Goal: Book appointment/travel/reservation

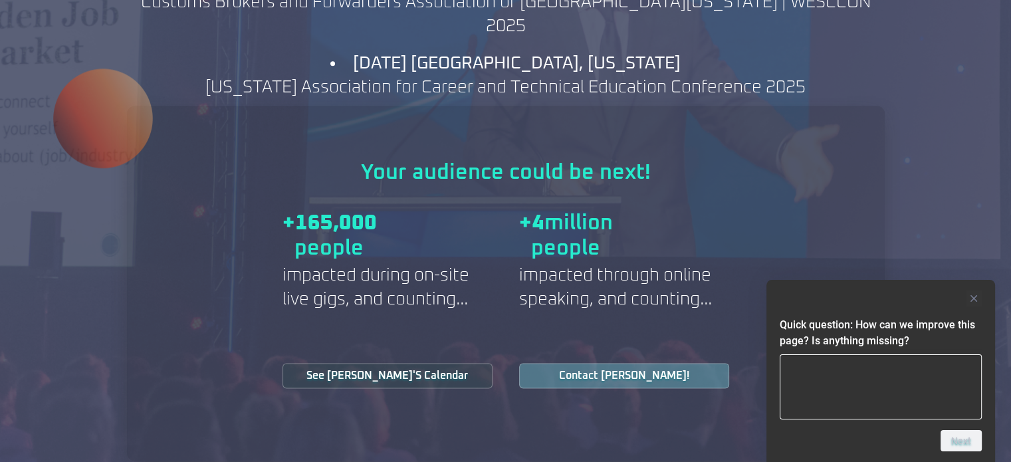
scroll to position [1638, 0]
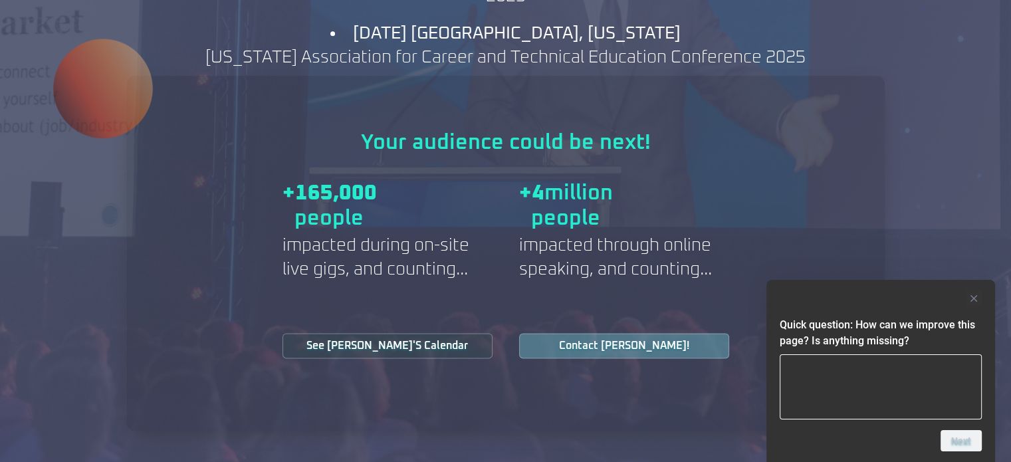
click at [429, 326] on div "See Jeff's Calendar" at bounding box center [387, 345] width 223 height 39
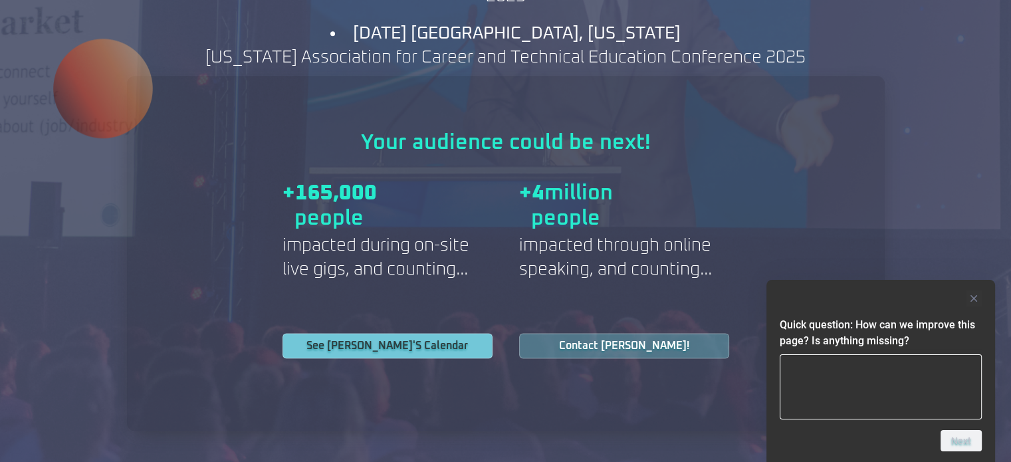
click at [431, 333] on link "See [PERSON_NAME]'s Calendar" at bounding box center [388, 345] width 210 height 25
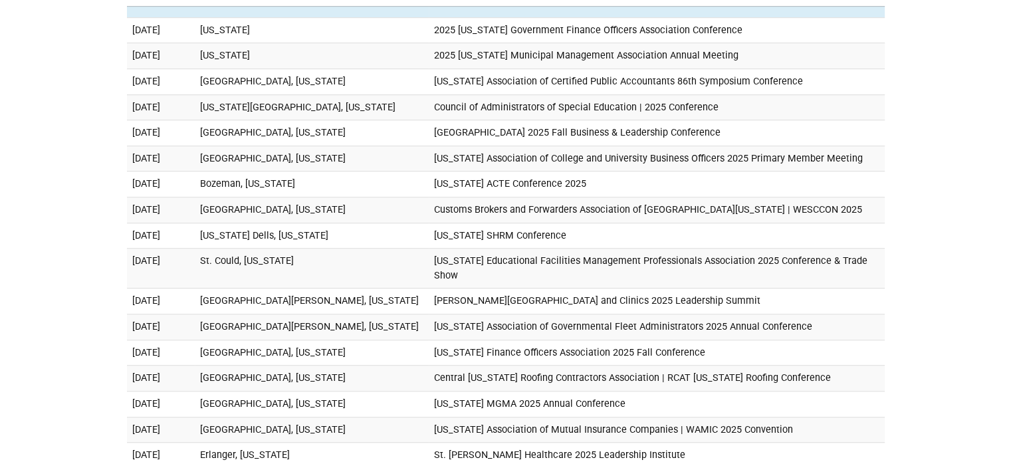
scroll to position [550, 0]
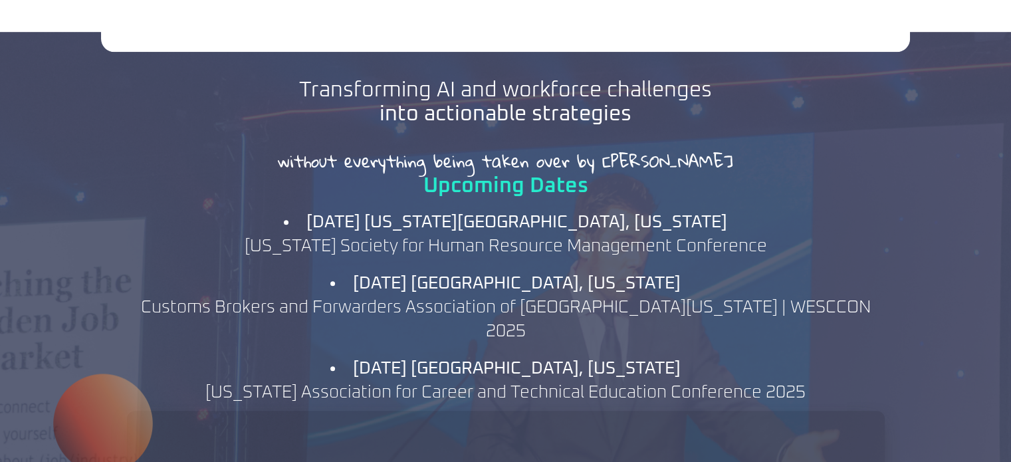
scroll to position [1202, 0]
